Goal: Task Accomplishment & Management: Complete application form

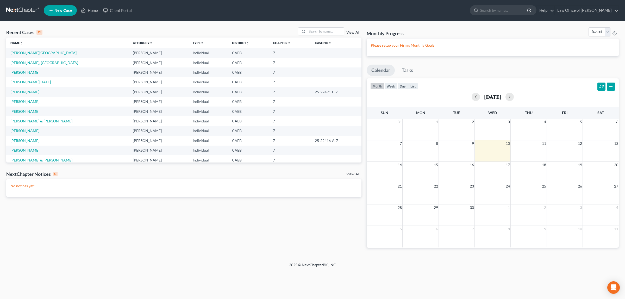
click at [25, 148] on link "[PERSON_NAME]" at bounding box center [24, 150] width 29 height 4
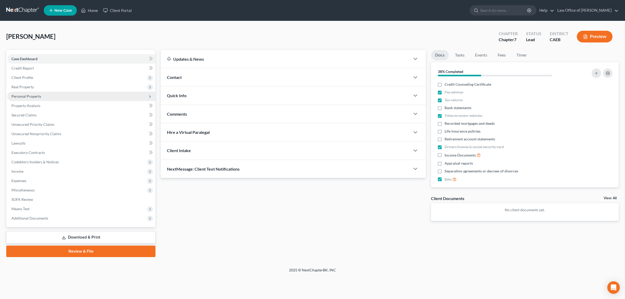
click at [32, 94] on span "Personal Property" at bounding box center [26, 96] width 30 height 4
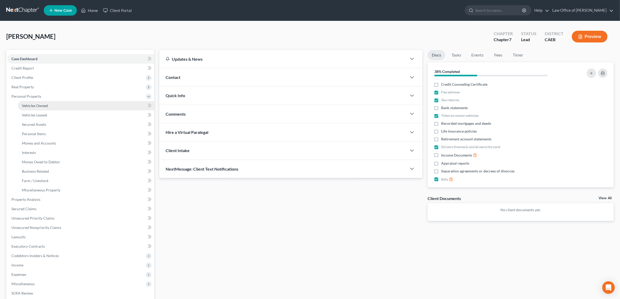
click at [30, 105] on span "Vehicles Owned" at bounding box center [35, 105] width 26 height 4
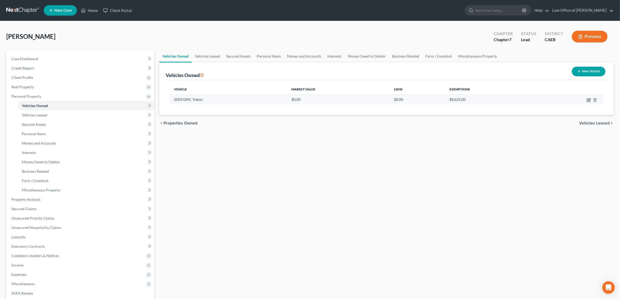
click at [588, 101] on icon "button" at bounding box center [588, 100] width 4 height 4
select select "0"
select select "23"
select select "0"
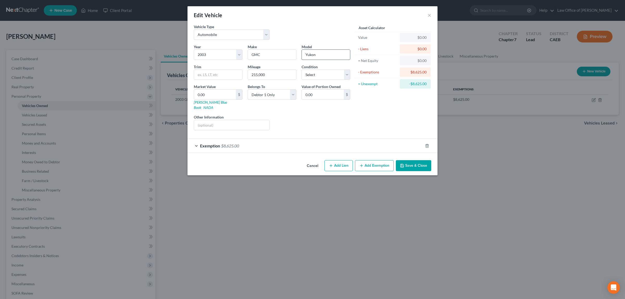
click at [317, 56] on input "Yukon" at bounding box center [326, 55] width 48 height 10
type input "Yukon SLT"
click at [348, 74] on select "Select Excellent Very Good Good Fair Poor" at bounding box center [325, 74] width 49 height 10
select select "3"
click at [301, 69] on select "Select Excellent Very Good Good Fair Poor" at bounding box center [325, 74] width 49 height 10
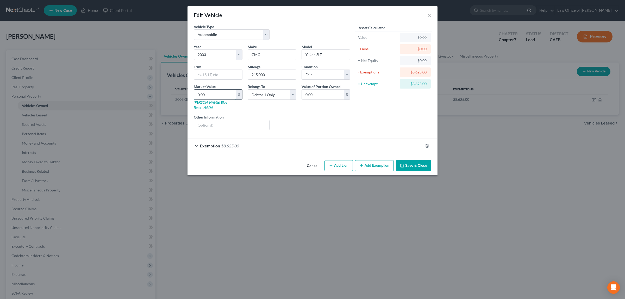
click at [206, 93] on input "0.00" at bounding box center [215, 95] width 42 height 10
type input "2"
type input "2.00"
type input "25"
type input "25.00"
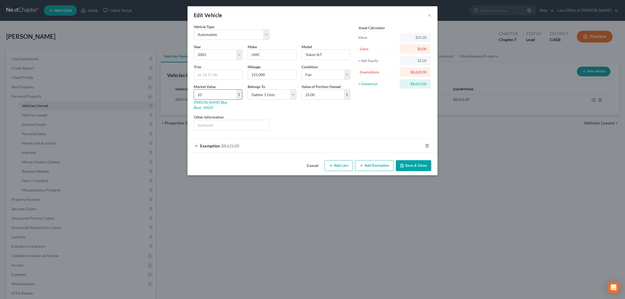
type input "250"
type input "250.00"
type input "2500"
type input "2,500.00"
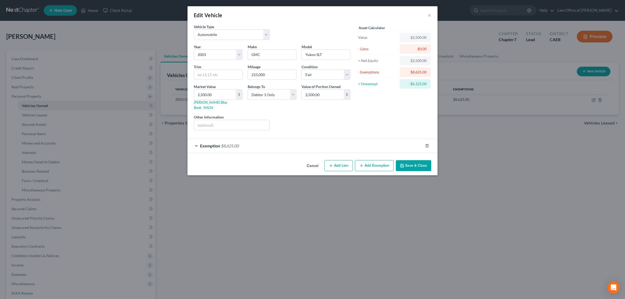
click at [413, 160] on button "Save & Close" at bounding box center [413, 165] width 35 height 11
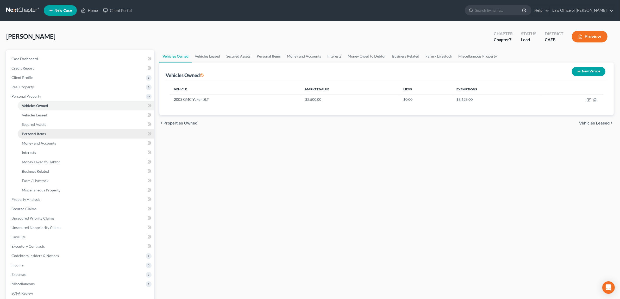
click at [38, 131] on link "Personal Items" at bounding box center [86, 133] width 136 height 9
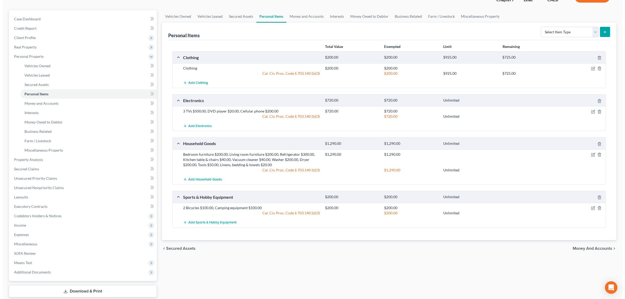
scroll to position [39, 0]
click at [593, 33] on select "Select Item Type Clothing Collectibles Of Value Electronics Firearms Household …" at bounding box center [567, 32] width 58 height 10
select select "jewelry"
click at [538, 27] on select "Select Item Type Clothing Collectibles Of Value Electronics Firearms Household …" at bounding box center [567, 32] width 58 height 10
click at [601, 30] on icon "submit" at bounding box center [602, 32] width 4 height 4
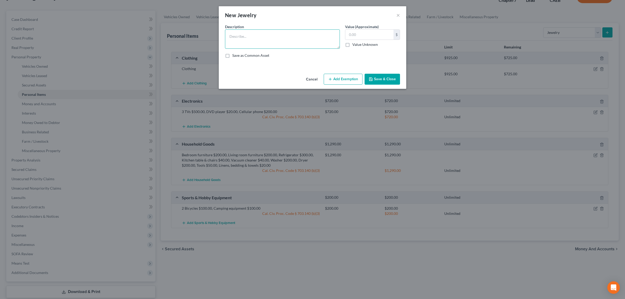
click at [229, 34] on textarea at bounding box center [282, 38] width 115 height 19
type textarea "2 watches"
type input "200.00"
click at [351, 79] on button "Add Exemption" at bounding box center [342, 79] width 39 height 11
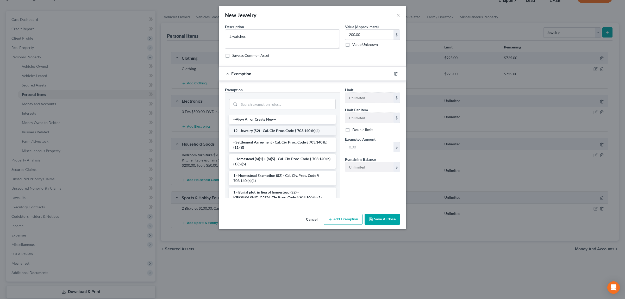
click at [281, 130] on li "12 - Jewelry (S2) - Cal. Civ. Proc. Code § 703.140 (b)(4)" at bounding box center [282, 130] width 106 height 9
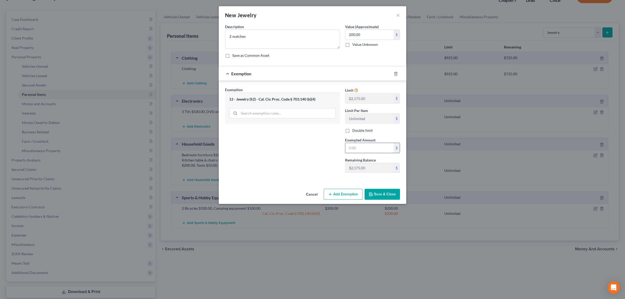
click at [356, 149] on input "text" at bounding box center [369, 148] width 48 height 10
type input "2,175.00"
click at [384, 192] on button "Save & Close" at bounding box center [381, 194] width 35 height 11
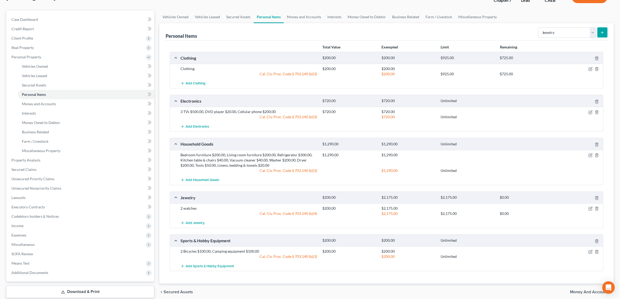
click at [229, 160] on div "Bedroom furniture $200.00, Living room furniture $200.00, Refrigerator $300.00,…" at bounding box center [249, 160] width 142 height 16
click at [589, 155] on icon "button" at bounding box center [590, 155] width 4 height 4
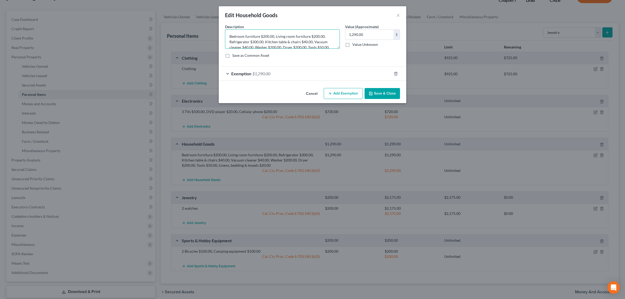
click at [314, 41] on textarea "Bedroom furniture $200.00, Living room furniture $200.00, Refrigerator $300.00,…" at bounding box center [282, 38] width 115 height 19
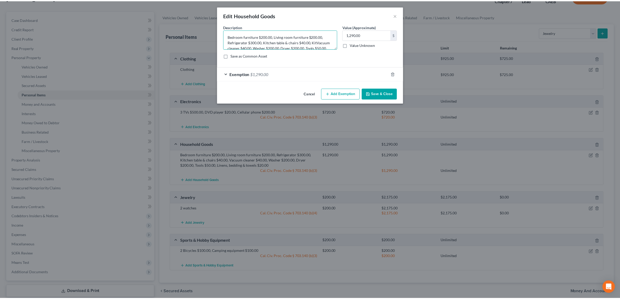
scroll to position [1, 0]
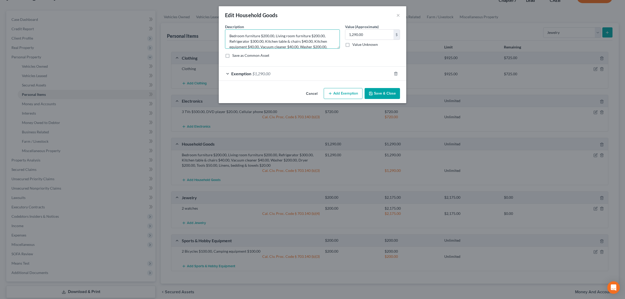
type textarea "Bedroom furniture $200.00, Living room furniture $200.00, Refrigerator $300.00,…"
click at [379, 94] on button "Save & Close" at bounding box center [381, 93] width 35 height 11
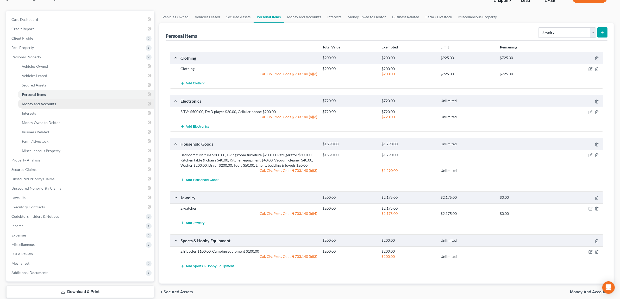
click at [51, 99] on link "Money and Accounts" at bounding box center [86, 103] width 136 height 9
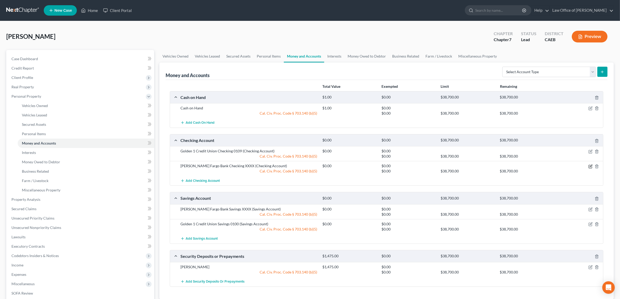
click at [589, 165] on icon "button" at bounding box center [589, 166] width 3 height 3
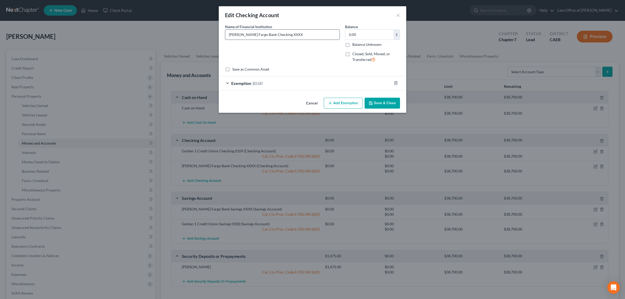
click at [283, 33] on input "[PERSON_NAME] Fargo Bank Checking XXXX" at bounding box center [282, 35] width 114 height 10
type input "[PERSON_NAME] Fargo Bank Checking 9474"
click at [373, 101] on icon "button" at bounding box center [370, 103] width 4 height 4
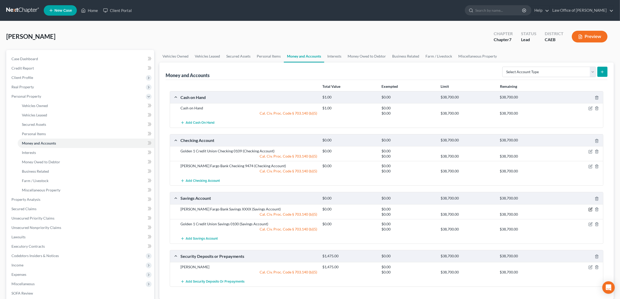
click at [590, 209] on icon "button" at bounding box center [590, 209] width 4 height 4
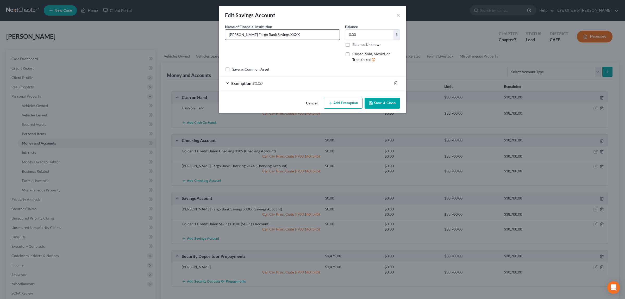
click at [281, 35] on input "[PERSON_NAME] Fargo Bank Savings XXXX" at bounding box center [282, 35] width 114 height 10
type input "[PERSON_NAME] Fargo Bank Savings 2470"
click at [376, 102] on button "Save & Close" at bounding box center [381, 103] width 35 height 11
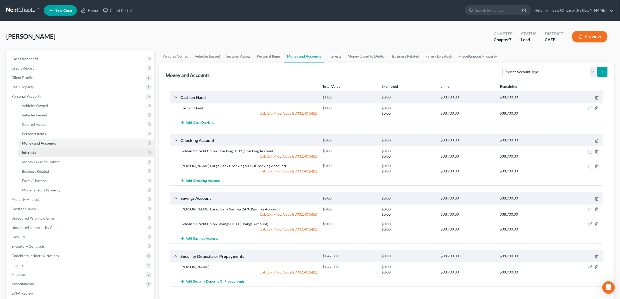
click at [33, 150] on span "Interests" at bounding box center [29, 152] width 14 height 4
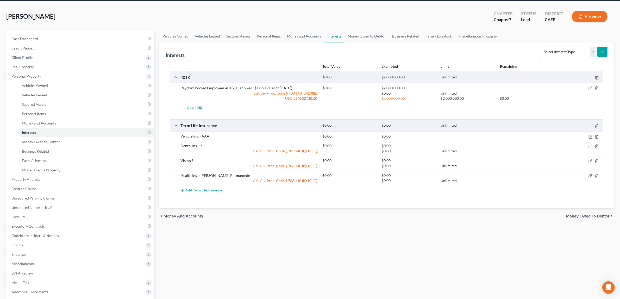
scroll to position [20, 0]
click at [590, 134] on icon "button" at bounding box center [590, 136] width 4 height 4
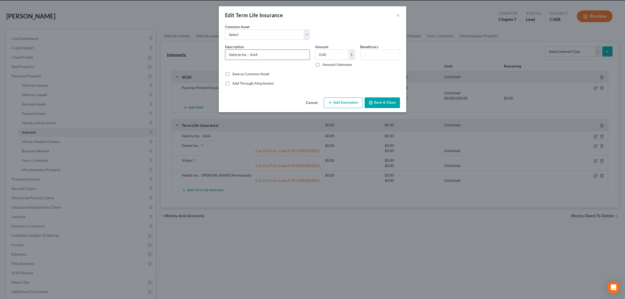
click at [250, 54] on input "Vehicle Ins. - AAA" at bounding box center [267, 55] width 84 height 10
click at [260, 55] on input "Vehicle Ins. - CSAAA" at bounding box center [267, 55] width 84 height 10
type input "Vehicle Ins. - CSAA"
click at [378, 101] on button "Save & Close" at bounding box center [381, 102] width 35 height 11
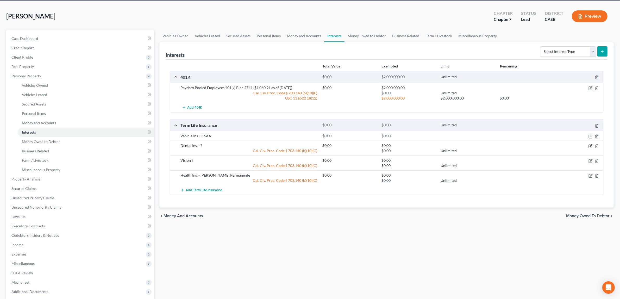
click at [590, 144] on icon "button" at bounding box center [590, 146] width 4 height 4
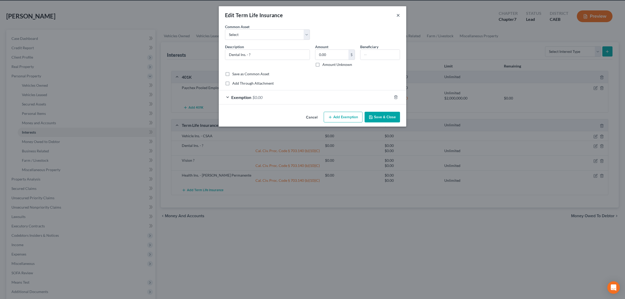
click at [396, 14] on button "×" at bounding box center [398, 15] width 4 height 6
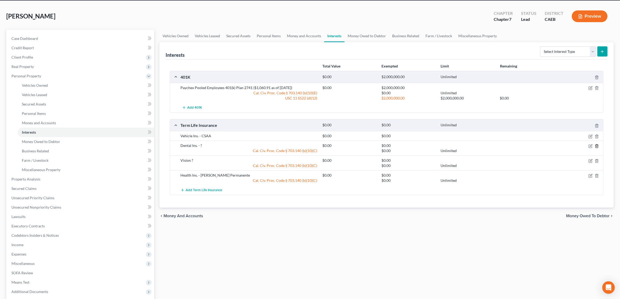
click at [597, 144] on icon "button" at bounding box center [596, 145] width 2 height 3
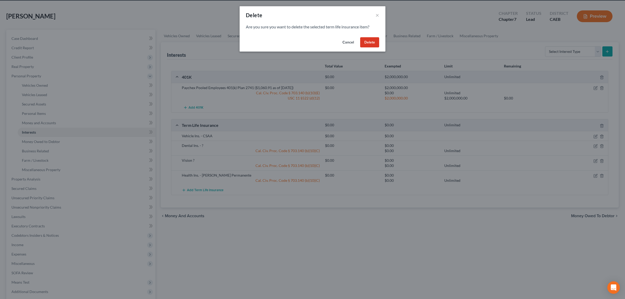
click at [365, 41] on button "Delete" at bounding box center [369, 42] width 19 height 10
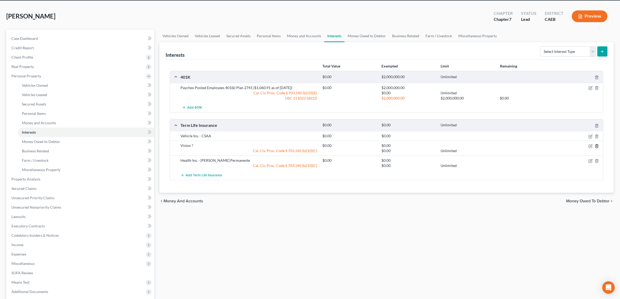
click at [596, 145] on polyline "button" at bounding box center [596, 145] width 3 height 0
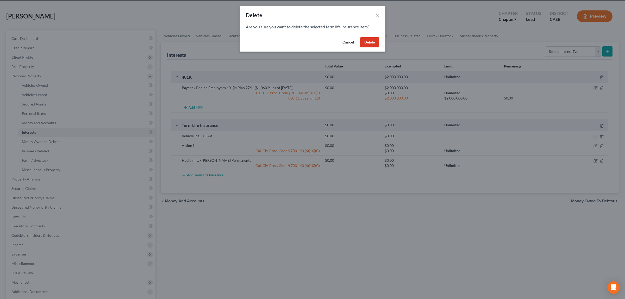
click at [372, 41] on button "Delete" at bounding box center [369, 42] width 19 height 10
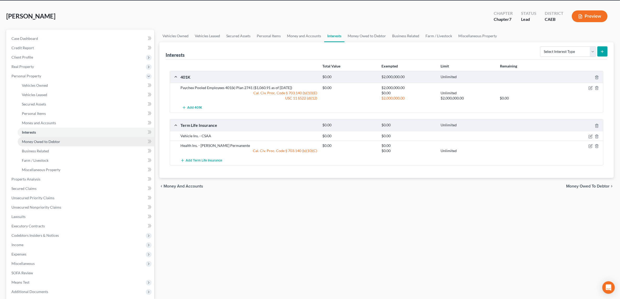
click at [26, 140] on span "Money Owed to Debtor" at bounding box center [41, 141] width 38 height 4
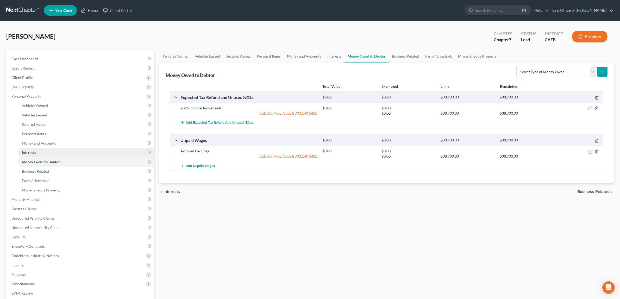
click at [31, 150] on span "Interests" at bounding box center [29, 152] width 14 height 4
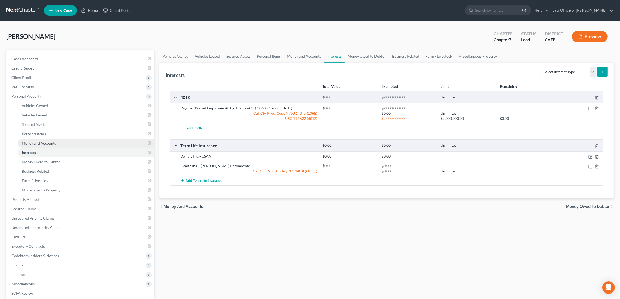
click at [38, 142] on span "Money and Accounts" at bounding box center [39, 143] width 34 height 4
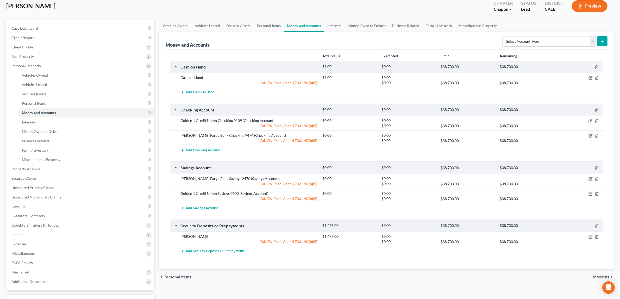
scroll to position [31, 0]
click at [590, 234] on icon "button" at bounding box center [590, 235] width 4 height 4
select select "3"
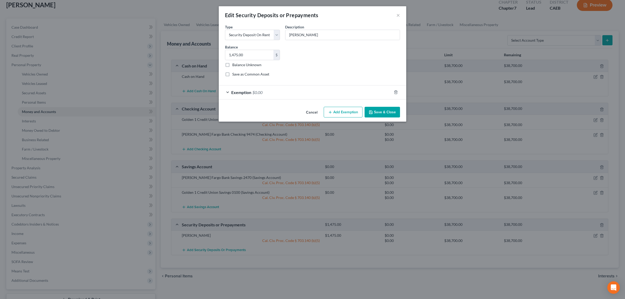
click at [257, 89] on div "Exemption $0.00" at bounding box center [305, 92] width 173 height 14
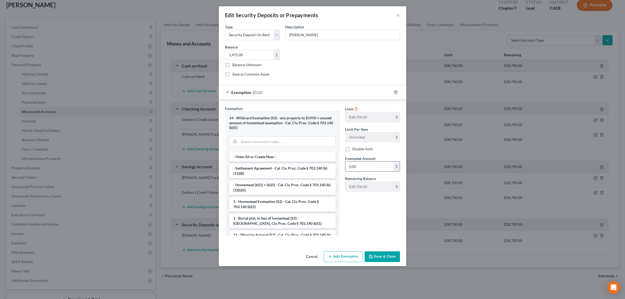
click at [378, 164] on input "0.00" at bounding box center [369, 166] width 48 height 10
type input "1,475.00"
click at [394, 253] on button "Save & Close" at bounding box center [381, 256] width 35 height 11
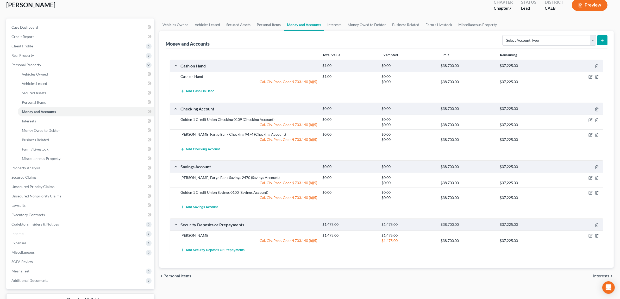
click at [589, 3] on button "Preview" at bounding box center [589, 5] width 36 height 12
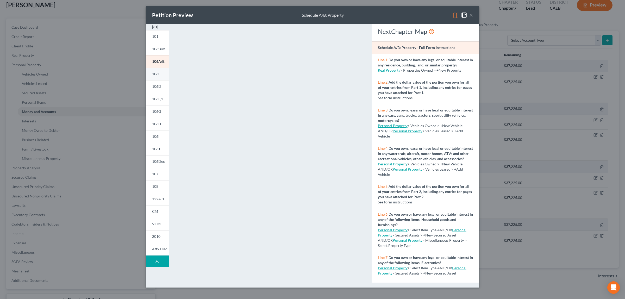
click at [157, 73] on span "106C" at bounding box center [156, 74] width 9 height 4
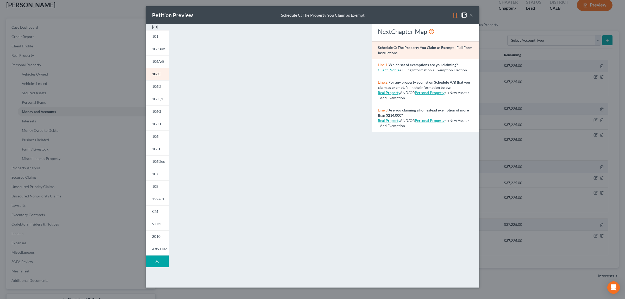
click at [470, 14] on button "×" at bounding box center [471, 15] width 4 height 6
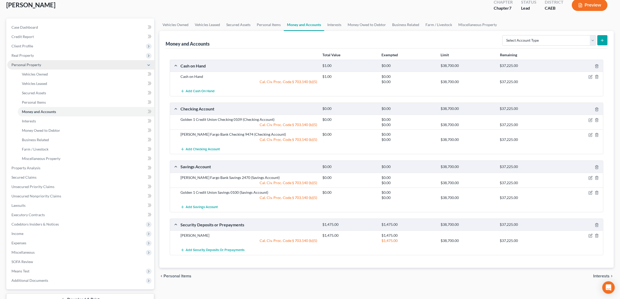
click at [34, 63] on span "Personal Property" at bounding box center [26, 64] width 30 height 4
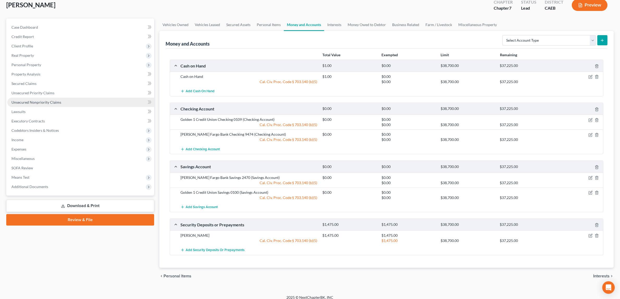
click at [38, 100] on span "Unsecured Nonpriority Claims" at bounding box center [36, 102] width 50 height 4
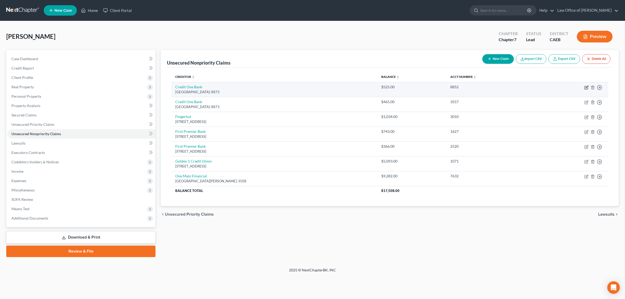
click at [587, 86] on icon "button" at bounding box center [586, 87] width 4 height 4
select select "31"
select select "2"
select select "0"
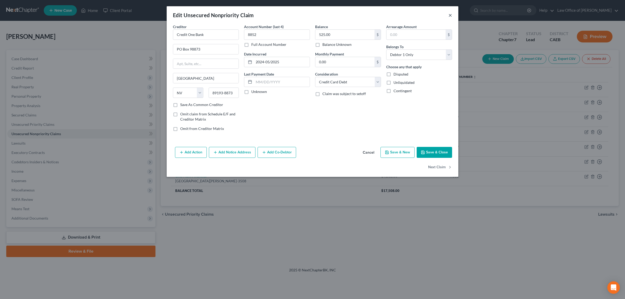
drag, startPoint x: 448, startPoint y: 14, endPoint x: 451, endPoint y: 22, distance: 8.7
click at [448, 14] on button "×" at bounding box center [450, 15] width 4 height 6
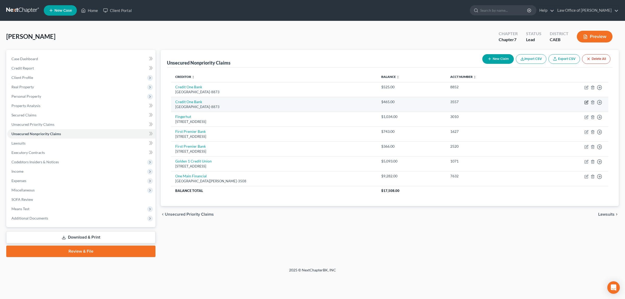
click at [586, 100] on icon "button" at bounding box center [586, 102] width 4 height 4
select select "31"
select select "2"
select select "0"
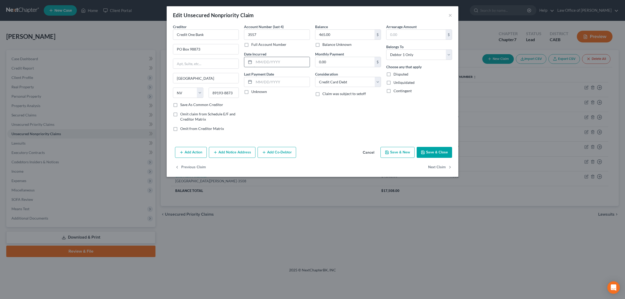
click at [284, 60] on input "text" at bounding box center [282, 62] width 56 height 10
type input "2024-5/2025"
click at [436, 151] on button "Save & Close" at bounding box center [433, 152] width 35 height 11
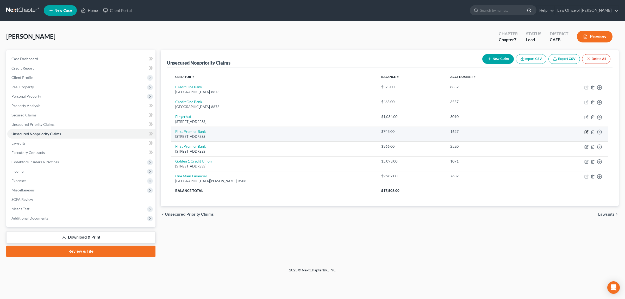
click at [586, 131] on icon "button" at bounding box center [586, 132] width 4 height 4
select select "43"
select select "2"
select select "0"
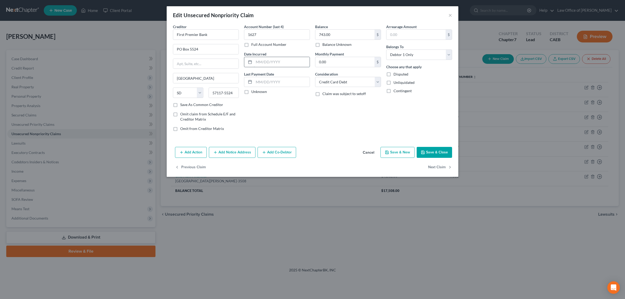
click at [259, 60] on input "text" at bounding box center [282, 62] width 56 height 10
type input "2024-5/2025"
click at [435, 148] on button "Save & Close" at bounding box center [433, 152] width 35 height 11
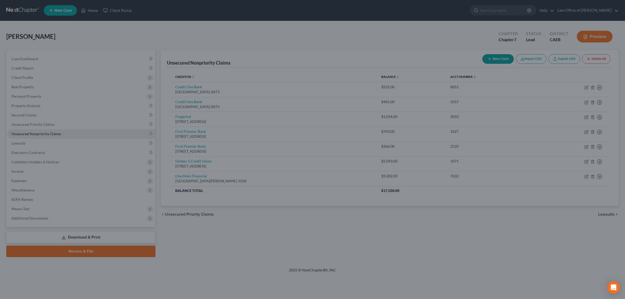
type input "0"
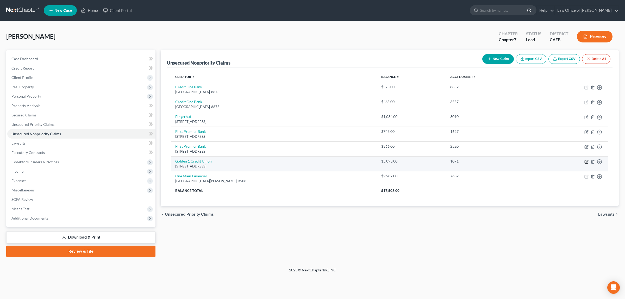
click at [586, 162] on icon "button" at bounding box center [586, 162] width 4 height 4
select select "4"
select select "2"
select select "0"
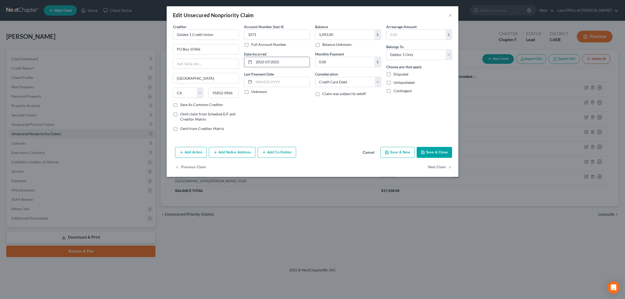
click at [263, 60] on input "2022-07/2025" at bounding box center [282, 62] width 56 height 10
type input "2023-07/2025"
click at [436, 151] on button "Save & Close" at bounding box center [433, 152] width 35 height 11
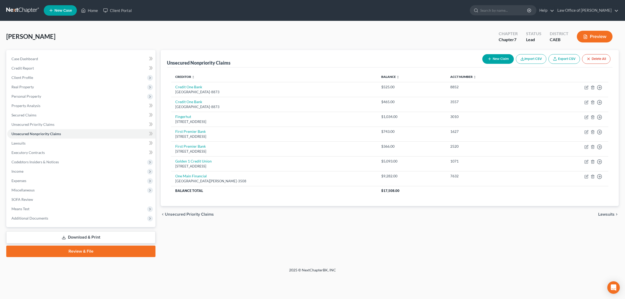
click at [588, 34] on button "Preview" at bounding box center [594, 37] width 36 height 12
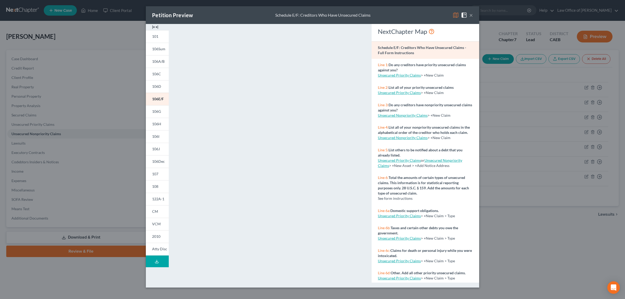
click at [469, 15] on button "×" at bounding box center [471, 15] width 4 height 6
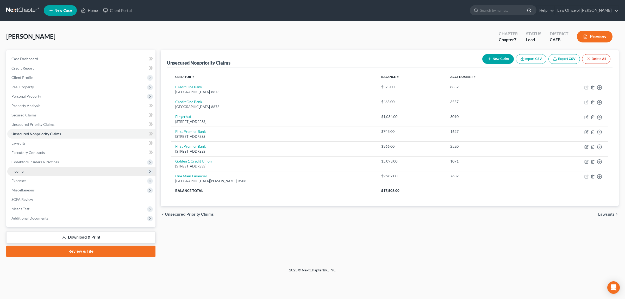
click at [30, 168] on span "Income" at bounding box center [81, 171] width 148 height 9
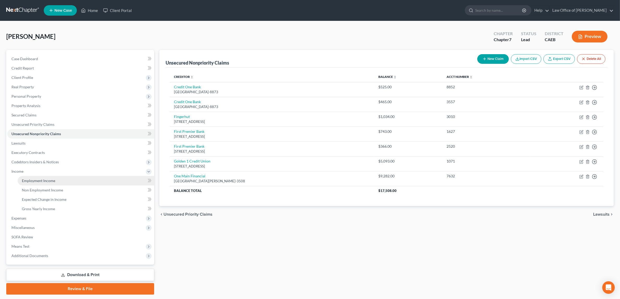
click at [40, 178] on span "Employment Income" at bounding box center [38, 180] width 33 height 4
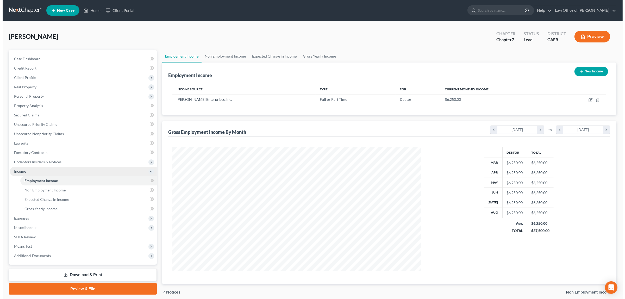
scroll to position [124, 258]
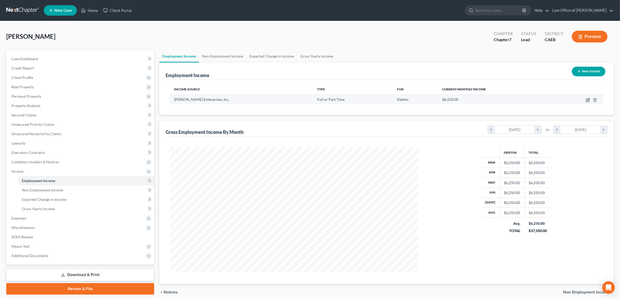
click at [587, 98] on icon "button" at bounding box center [588, 100] width 4 height 4
select select "0"
select select "4"
select select "0"
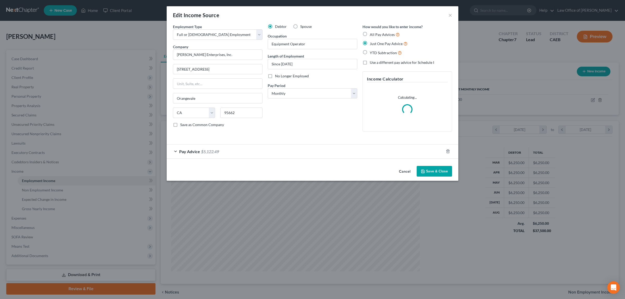
scroll to position [125, 261]
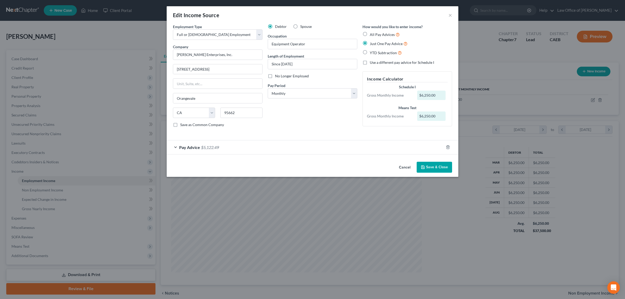
click at [208, 147] on span "$5,122.49" at bounding box center [210, 147] width 18 height 5
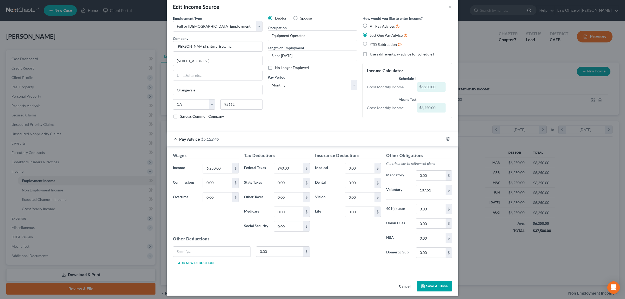
scroll to position [12, 0]
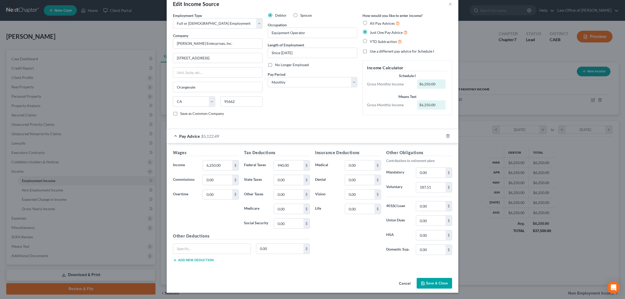
click at [370, 50] on label "Use a different pay advice for Schedule I" at bounding box center [402, 51] width 64 height 5
click at [372, 50] on input "Use a different pay advice for Schedule I" at bounding box center [373, 50] width 3 height 3
checkbox input "true"
click at [224, 163] on input "6,250.00" at bounding box center [217, 165] width 29 height 10
type input "6,153.86"
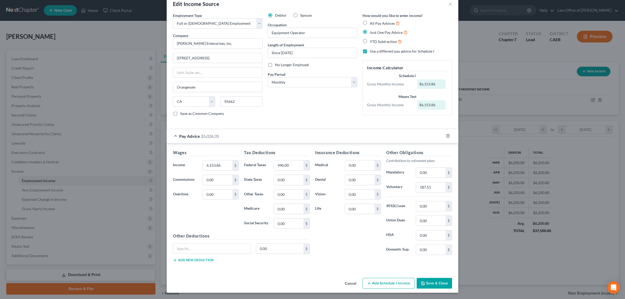
click at [379, 282] on button "Add Schedule I Income" at bounding box center [388, 283] width 52 height 11
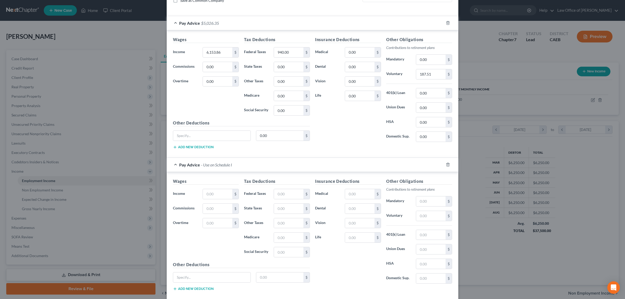
scroll to position [155, 0]
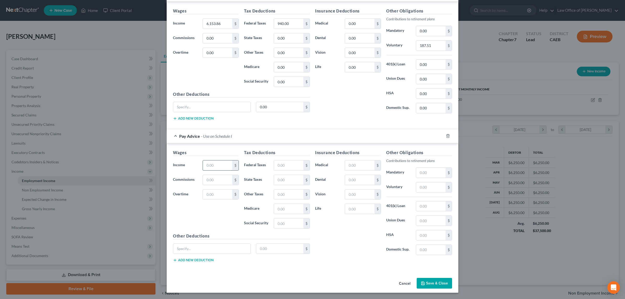
click at [216, 163] on input "text" at bounding box center [217, 165] width 29 height 10
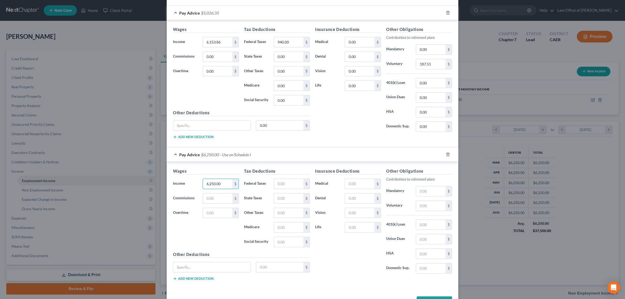
scroll to position [123, 0]
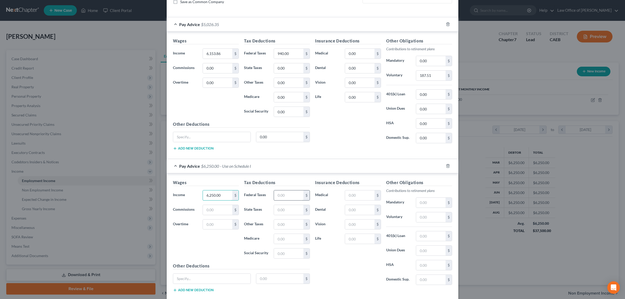
type input "6,250.00"
click at [280, 196] on input "text" at bounding box center [288, 195] width 29 height 10
type input "1,427.12"
click at [425, 218] on input "text" at bounding box center [430, 217] width 29 height 10
type input "187.51"
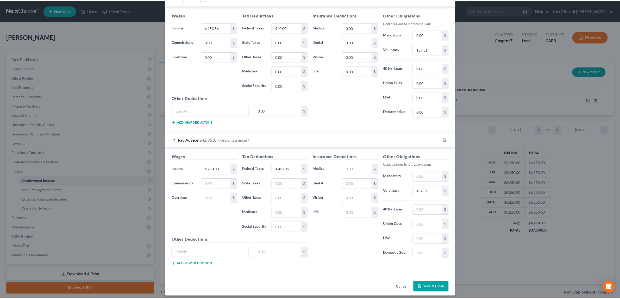
scroll to position [155, 0]
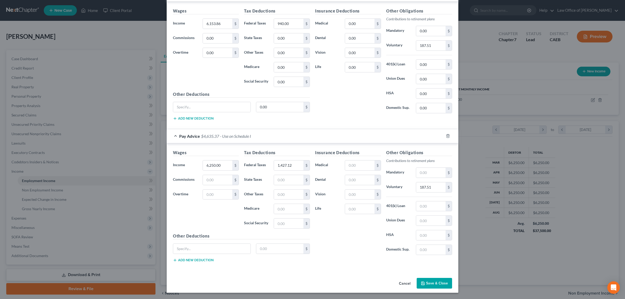
click at [430, 280] on button "Save & Close" at bounding box center [433, 283] width 35 height 11
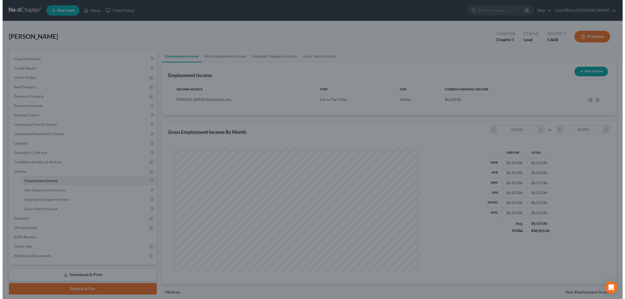
scroll to position [260098, 259964]
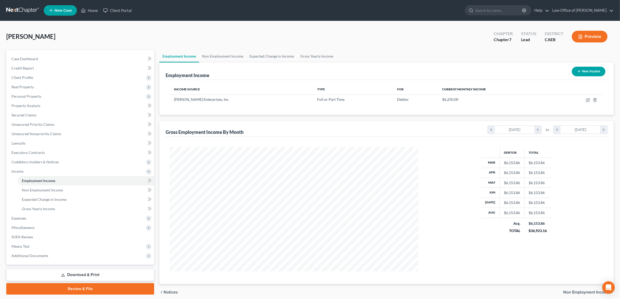
click at [592, 35] on button "Preview" at bounding box center [589, 37] width 36 height 12
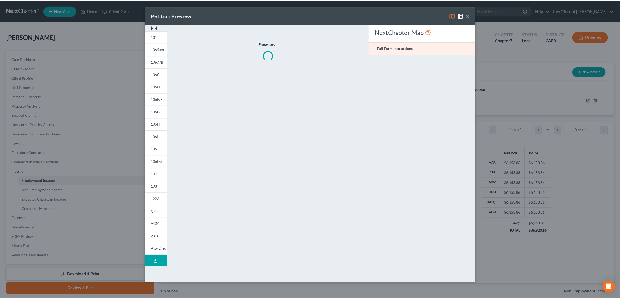
scroll to position [125, 261]
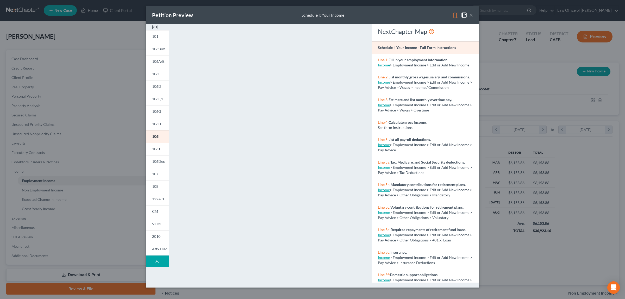
click at [471, 15] on button "×" at bounding box center [471, 15] width 4 height 6
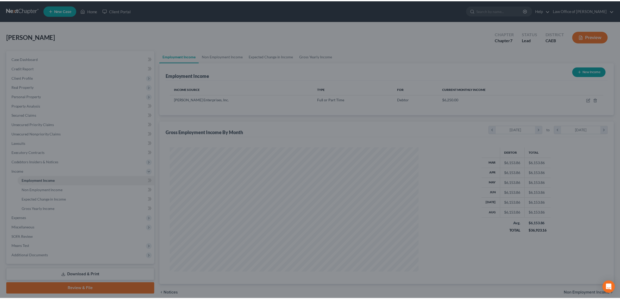
scroll to position [260098, 259964]
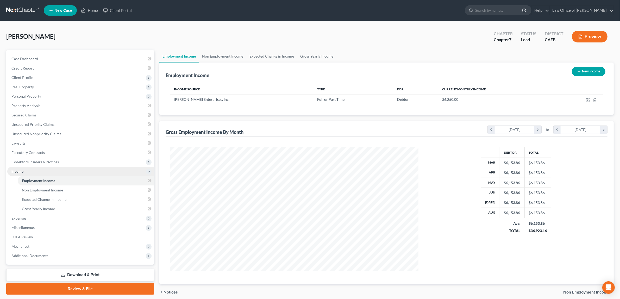
click at [24, 167] on span "Income" at bounding box center [80, 171] width 147 height 9
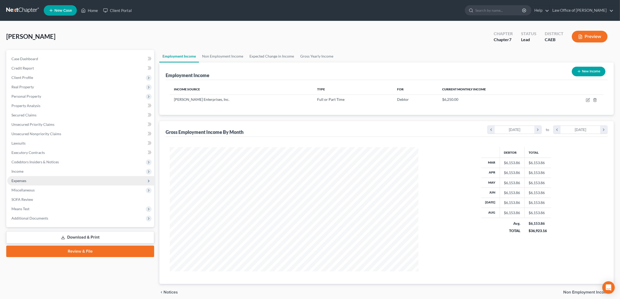
click at [23, 178] on span "Expenses" at bounding box center [18, 180] width 15 height 4
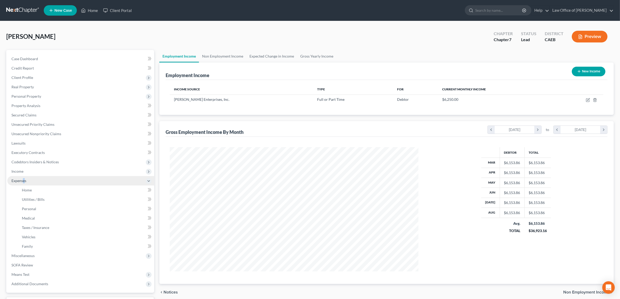
click at [24, 178] on span "Expenses" at bounding box center [18, 180] width 15 height 4
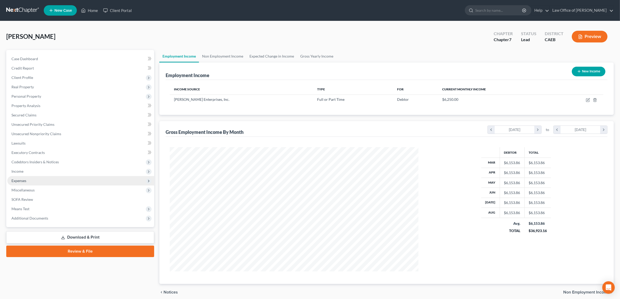
click at [30, 177] on span "Expenses" at bounding box center [80, 180] width 147 height 9
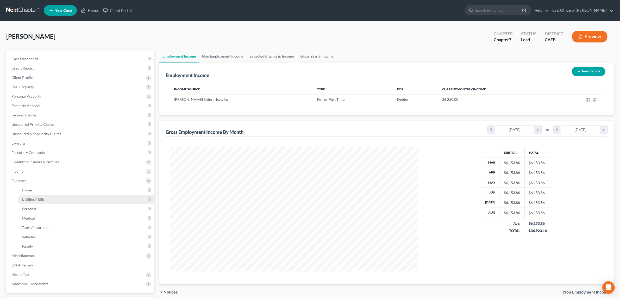
click at [38, 197] on span "Utilities / Bills" at bounding box center [33, 199] width 23 height 4
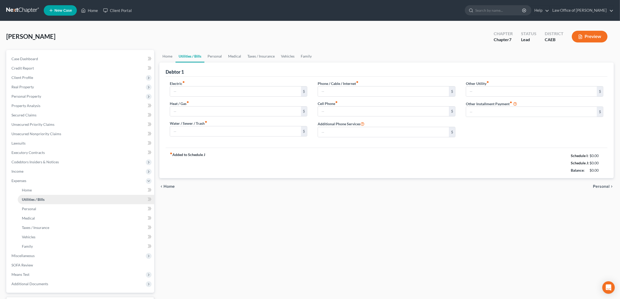
type input "275.00"
type input "0.00"
type input "100.00"
type input "180.00"
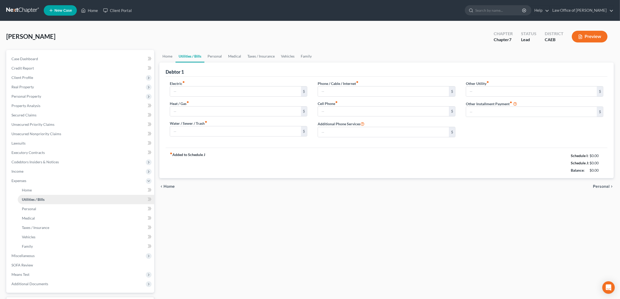
type input "0.00"
click at [337, 92] on input "100.00" at bounding box center [383, 91] width 131 height 10
click at [190, 91] on input "300.00" at bounding box center [235, 91] width 131 height 10
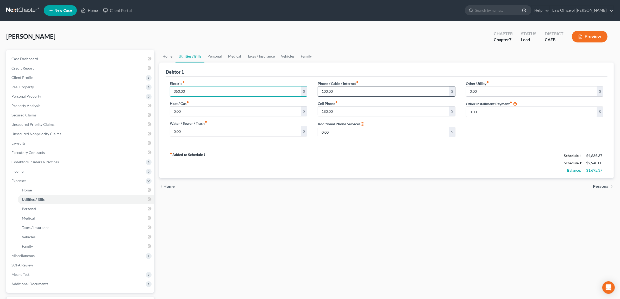
type input "350.00"
click at [334, 89] on input "100.00" at bounding box center [383, 91] width 131 height 10
type input "350.00"
click at [338, 110] on input "180.00" at bounding box center [383, 111] width 131 height 10
click at [602, 184] on span "Personal" at bounding box center [601, 186] width 17 height 4
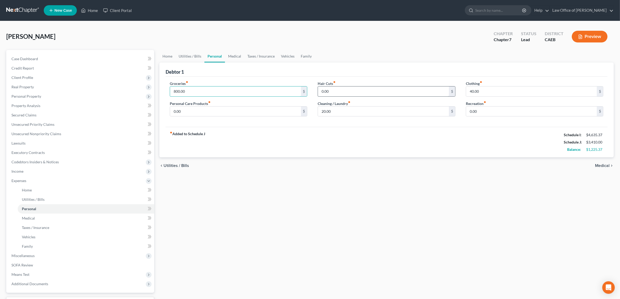
type input "800.00"
click at [329, 91] on input "0.00" at bounding box center [383, 91] width 131 height 10
type input "100.00"
click at [480, 91] on input "40.00" at bounding box center [531, 91] width 131 height 10
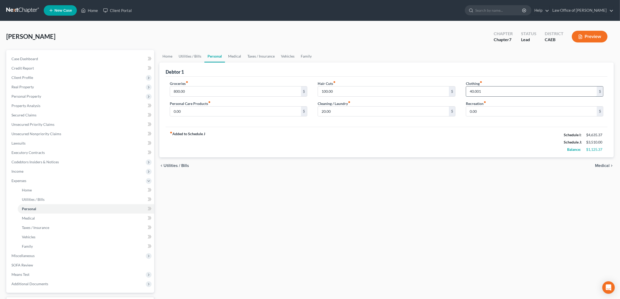
type input "40.00"
drag, startPoint x: 480, startPoint y: 91, endPoint x: 465, endPoint y: 91, distance: 14.8
click at [466, 91] on div "40.00 $" at bounding box center [534, 91] width 137 height 10
type input "150.00"
click at [334, 114] on input "20.00" at bounding box center [383, 111] width 131 height 10
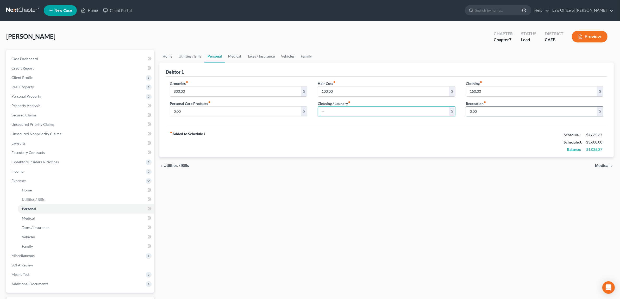
click at [479, 112] on input "0.00" at bounding box center [531, 111] width 131 height 10
type input "300.00"
click at [597, 164] on span "Medical" at bounding box center [602, 165] width 15 height 4
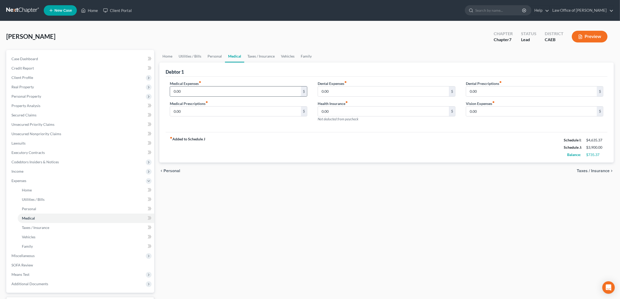
click at [187, 92] on input "0.00" at bounding box center [235, 91] width 131 height 10
type input "300.00"
click at [586, 169] on span "Taxes / Insurance" at bounding box center [592, 171] width 33 height 4
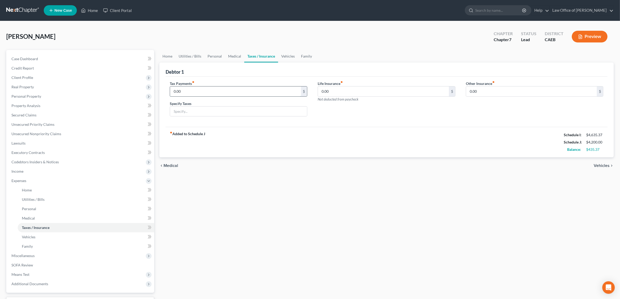
click at [196, 91] on input "0.00" at bounding box center [235, 91] width 131 height 10
type input "15.00"
click at [199, 113] on input "text" at bounding box center [238, 111] width 137 height 10
type input "t"
type input "Truck registration"
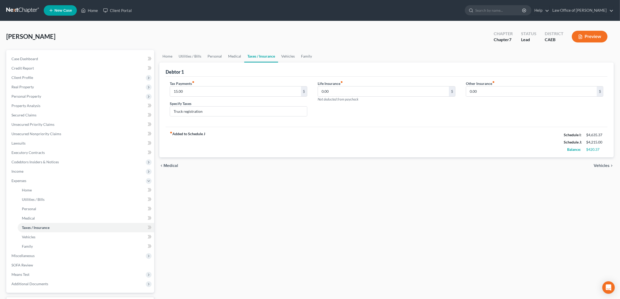
click at [603, 163] on span "Vehicles" at bounding box center [601, 165] width 16 height 4
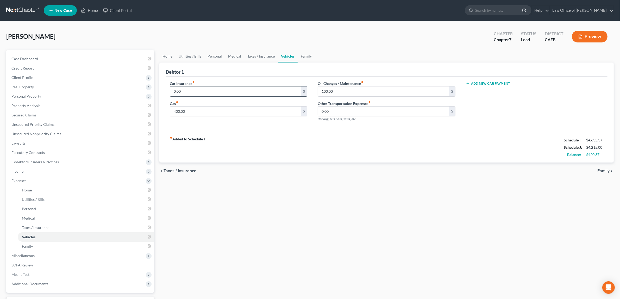
click at [181, 90] on input "0.00" at bounding box center [235, 91] width 131 height 10
type input "60.00"
click at [339, 89] on input "100.00" at bounding box center [383, 91] width 131 height 10
click at [202, 111] on input "400.00" at bounding box center [235, 111] width 131 height 10
type input "570.00"
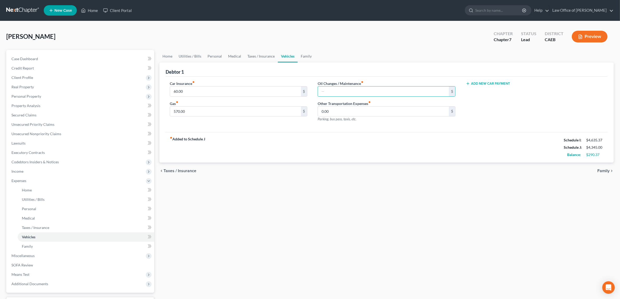
click at [601, 169] on span "Family" at bounding box center [603, 171] width 12 height 4
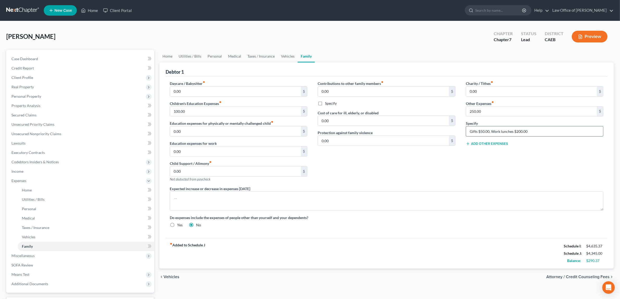
click at [517, 132] on input "Gifts $50.00, Work lunches $200.00" at bounding box center [534, 131] width 137 height 10
type input "Gifts $50.00, Work lunches $300.00"
click at [471, 111] on input "250.00" at bounding box center [531, 111] width 131 height 10
type input "350.00"
click at [483, 143] on button "Add Other Expenses" at bounding box center [487, 144] width 42 height 4
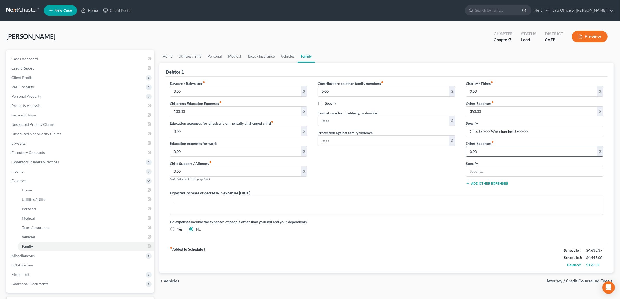
click at [482, 151] on input "0.00" at bounding box center [531, 151] width 131 height 10
type input "60.00"
click at [481, 170] on input "text" at bounding box center [534, 171] width 137 height 10
type input "Repair & Replace household goods $50.00, Tax Prep $10.00"
click at [174, 202] on textarea at bounding box center [386, 204] width 433 height 19
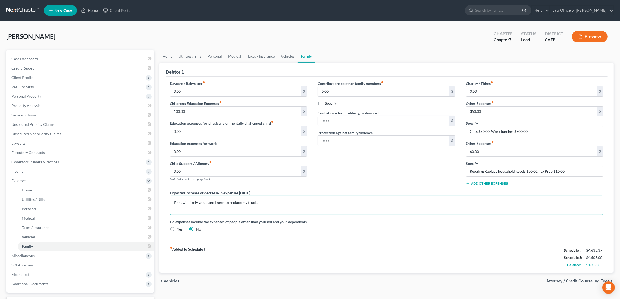
type textarea "Rent will likely go up and I need to replace my truck."
click at [580, 280] on span "Attorney / Credit Counseling Fees" at bounding box center [577, 281] width 63 height 4
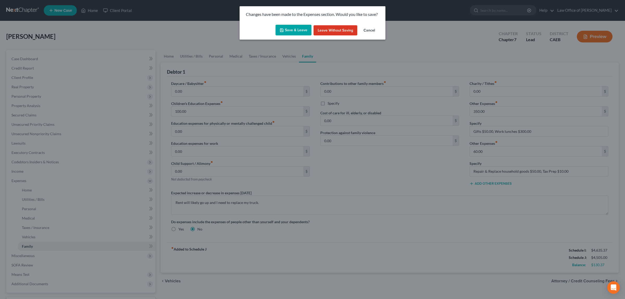
click at [289, 29] on button "Save & Leave" at bounding box center [293, 30] width 36 height 11
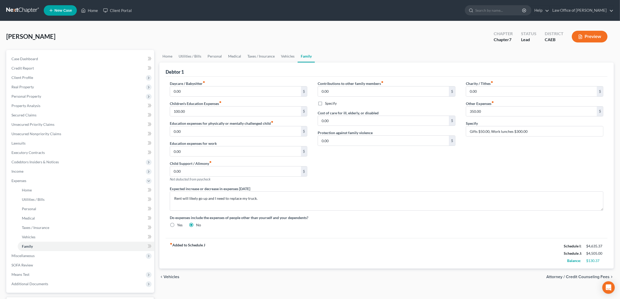
select select "1"
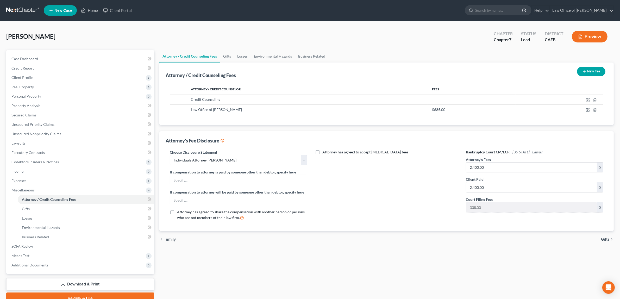
click at [587, 35] on button "Preview" at bounding box center [589, 37] width 36 height 12
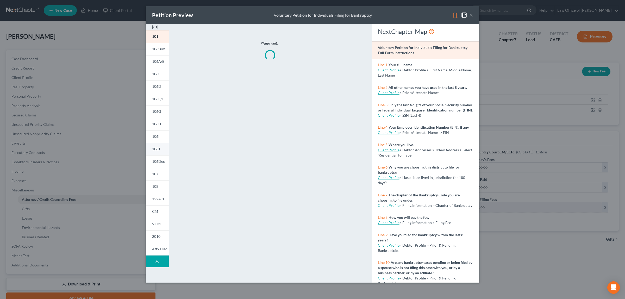
click at [156, 147] on span "106J" at bounding box center [156, 149] width 8 height 4
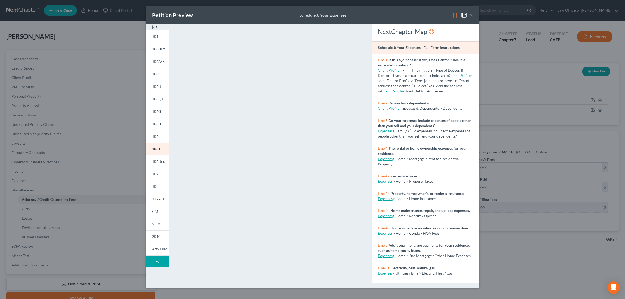
click at [469, 16] on button "×" at bounding box center [471, 15] width 4 height 6
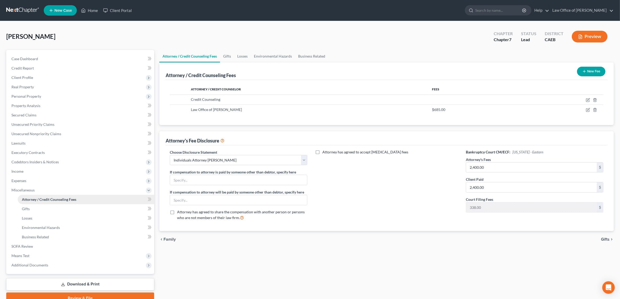
click at [46, 197] on span "Attorney / Credit Counseling Fees" at bounding box center [49, 199] width 54 height 4
click at [584, 69] on icon "button" at bounding box center [584, 71] width 4 height 4
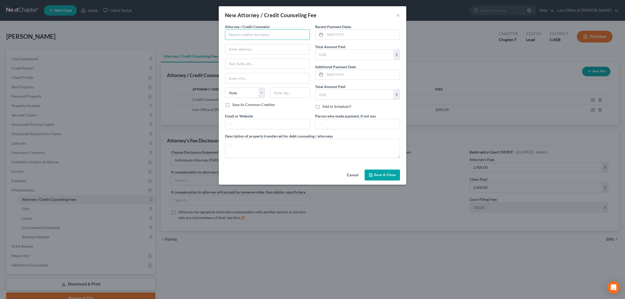
click at [269, 35] on input "text" at bounding box center [267, 34] width 85 height 10
type input "Recovery Law Group"
type input "[STREET_ADDRESS]"
type input "[PERSON_NAME]"
select select "33"
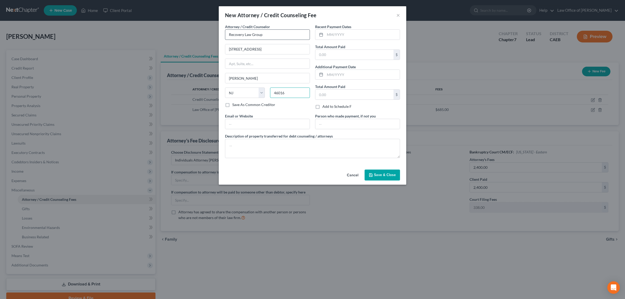
type input "46016"
select select "15"
click at [347, 34] on input "text" at bounding box center [362, 35] width 75 height 10
type input "[DATE]"
click at [336, 56] on input "text" at bounding box center [354, 55] width 78 height 10
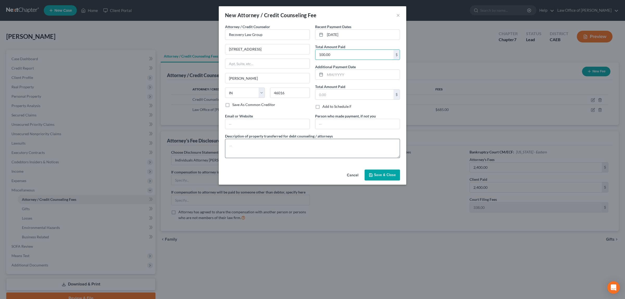
type input "100.00"
click at [241, 141] on textarea at bounding box center [312, 148] width 175 height 19
type textarea "S"
type textarea "Hired for bankruptcy representation but terminated their services."
click at [379, 172] on button "Save & Close" at bounding box center [381, 174] width 35 height 11
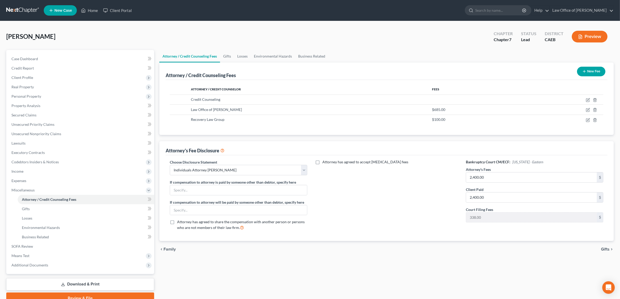
click at [589, 32] on button "Preview" at bounding box center [589, 37] width 36 height 12
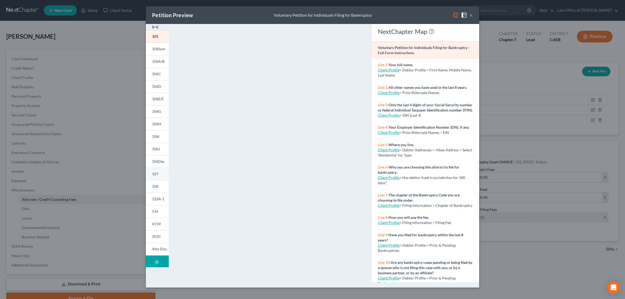
click at [157, 172] on span "107" at bounding box center [155, 173] width 6 height 4
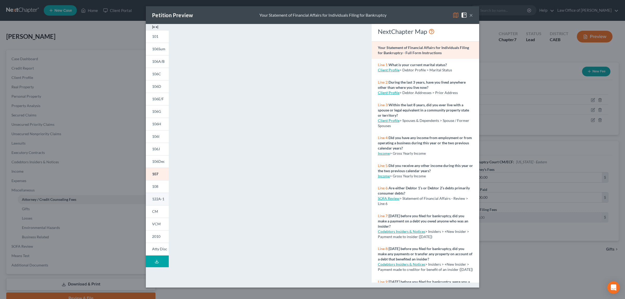
click at [161, 196] on link "122A-1" at bounding box center [157, 199] width 23 height 12
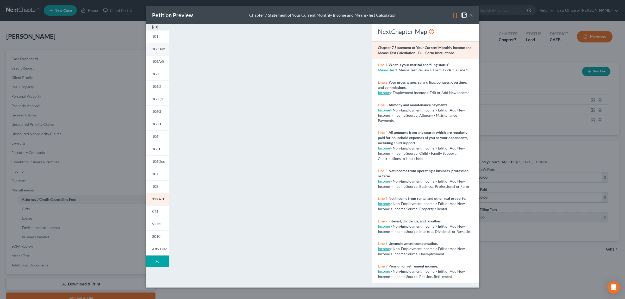
click at [156, 47] on span "106Sum" at bounding box center [158, 49] width 13 height 4
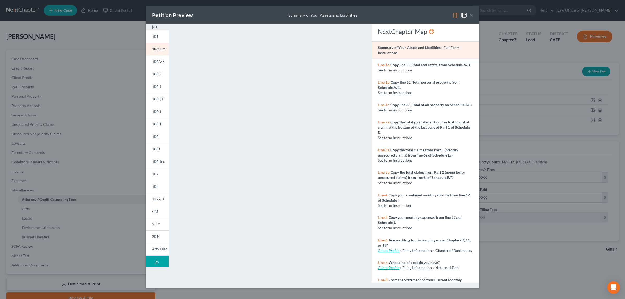
click at [470, 14] on button "×" at bounding box center [471, 15] width 4 height 6
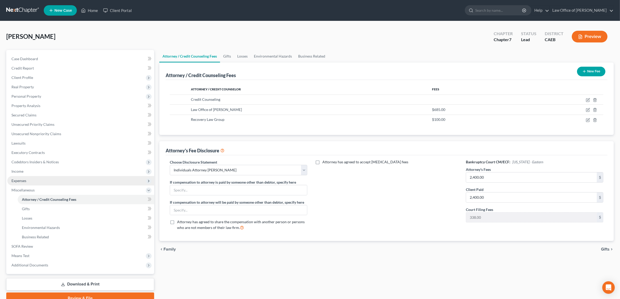
click at [28, 177] on span "Expenses" at bounding box center [80, 180] width 147 height 9
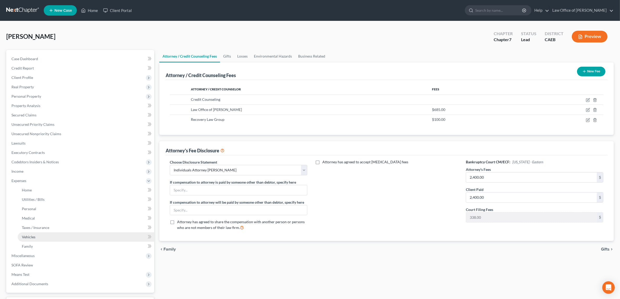
click at [35, 236] on link "Vehicles" at bounding box center [86, 236] width 136 height 9
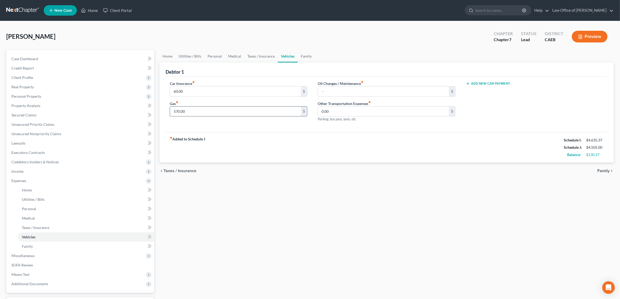
click at [194, 110] on input "570.00" at bounding box center [235, 111] width 131 height 10
type input "600.00"
click at [602, 169] on span "Family" at bounding box center [603, 171] width 12 height 4
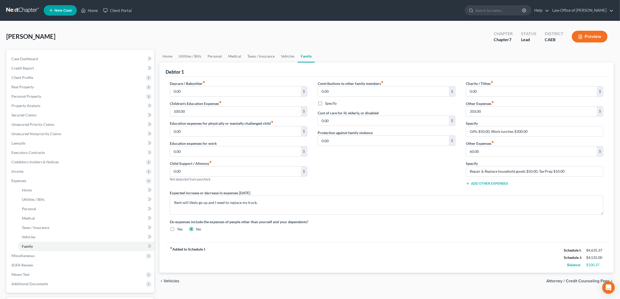
click at [584, 34] on button "Preview" at bounding box center [589, 37] width 36 height 12
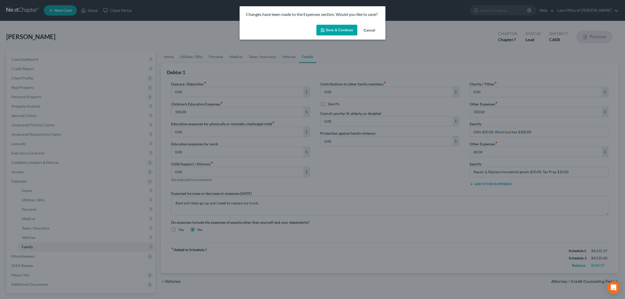
click at [330, 27] on button "Save & Continue" at bounding box center [336, 30] width 41 height 11
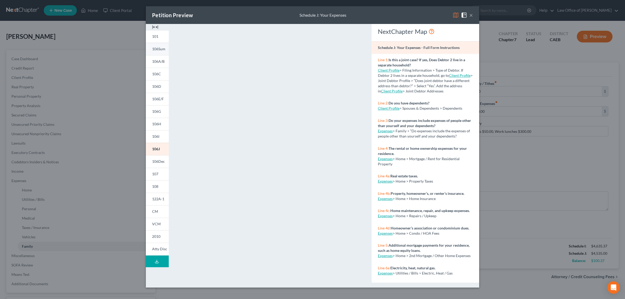
click at [155, 47] on span "106Sum" at bounding box center [158, 49] width 13 height 4
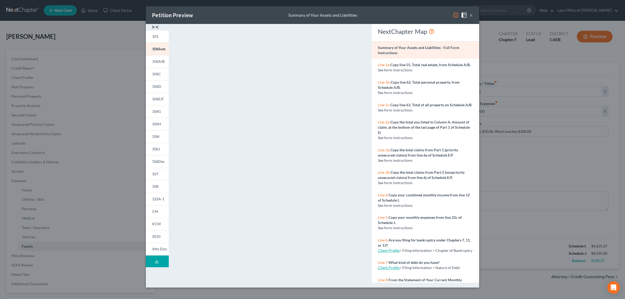
click at [471, 15] on button "×" at bounding box center [471, 15] width 4 height 6
